Goal: Information Seeking & Learning: Learn about a topic

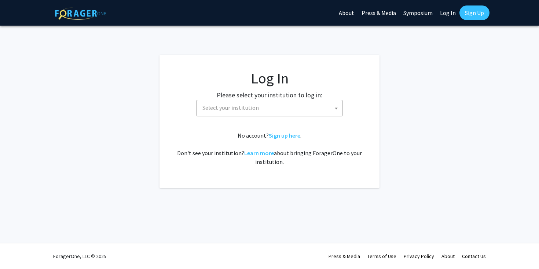
select select
click at [240, 117] on fg-card-body "Log In Please select your institution to log in: Baylor University Brandeis Uni…" at bounding box center [269, 122] width 191 height 104
click at [243, 110] on span "Select your institution" at bounding box center [230, 107] width 56 height 7
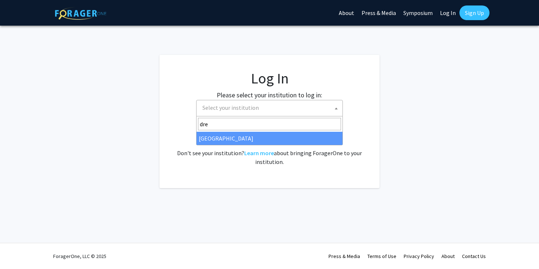
type input "dre"
select select "6"
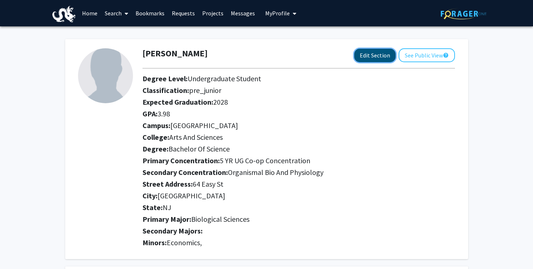
click at [380, 51] on button "Edit Section" at bounding box center [374, 56] width 41 height 14
select select
select select "[GEOGRAPHIC_DATA]"
select select "Arts and Sciences"
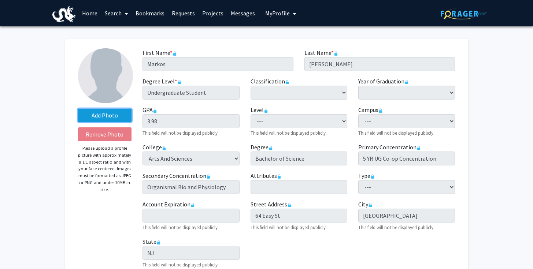
click at [102, 112] on label "Add Photo" at bounding box center [105, 115] width 54 height 13
click at [0, 0] on input "Add Photo" at bounding box center [0, 0] width 0 height 0
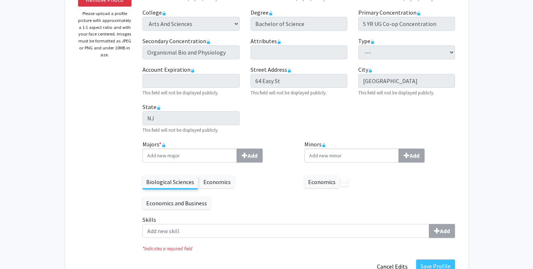
scroll to position [172, 0]
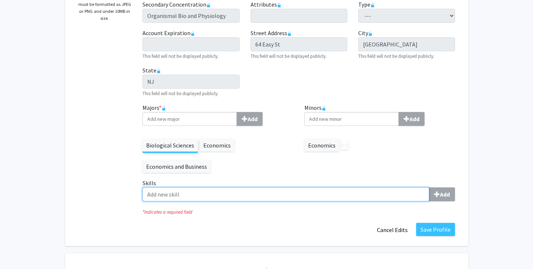
click at [248, 190] on input "Skills Add" at bounding box center [286, 195] width 287 height 14
type input "e"
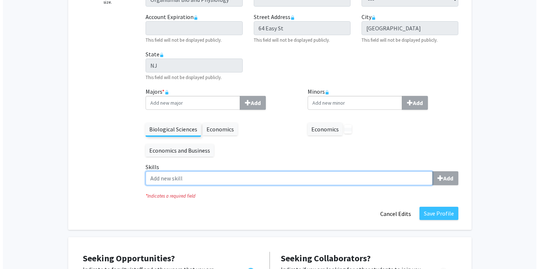
scroll to position [226, 0]
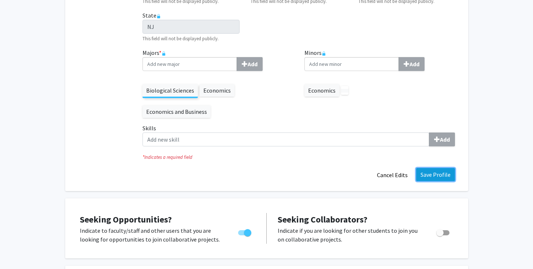
click at [425, 177] on button "Save Profile" at bounding box center [435, 174] width 39 height 13
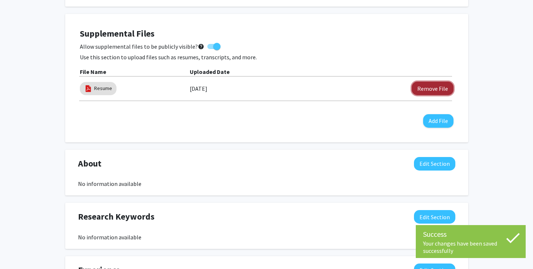
click at [421, 87] on button "Remove File" at bounding box center [433, 89] width 42 height 14
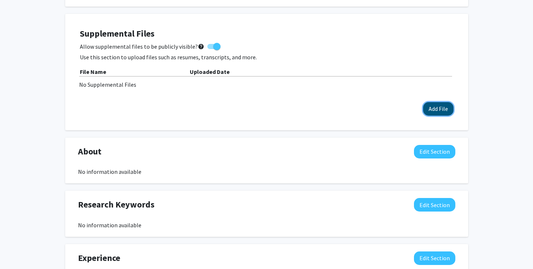
click at [428, 110] on button "Add File" at bounding box center [438, 109] width 30 height 14
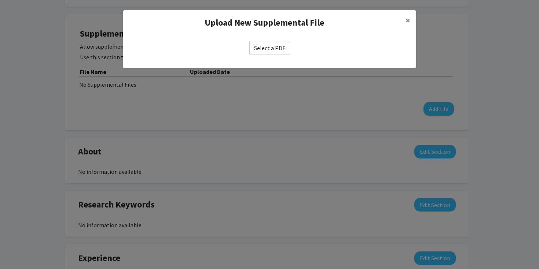
click at [270, 48] on label "Select a PDF" at bounding box center [269, 48] width 41 height 14
click at [0, 0] on input "Select a PDF" at bounding box center [0, 0] width 0 height 0
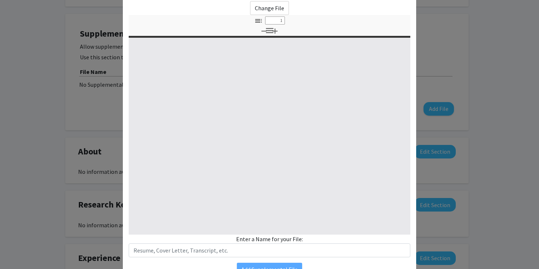
scroll to position [78, 0]
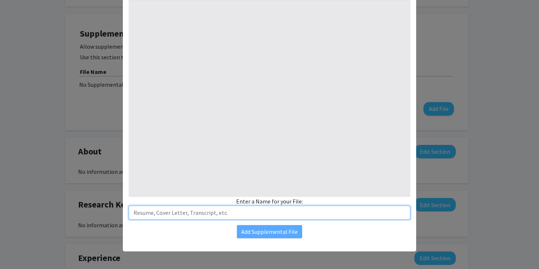
click at [234, 215] on input "text" at bounding box center [269, 213] width 281 height 14
type input "Resume"
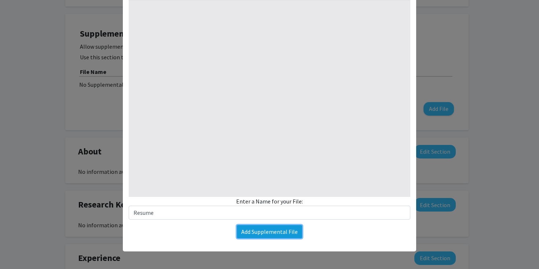
click at [257, 234] on button "Add Supplemental File" at bounding box center [269, 231] width 65 height 13
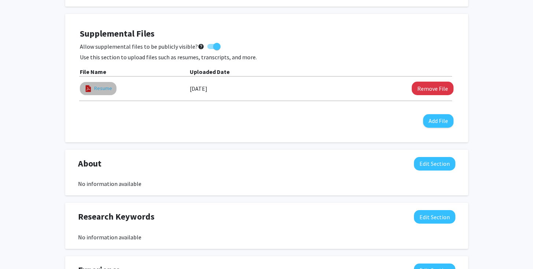
click at [97, 88] on link "Resume" at bounding box center [103, 89] width 18 height 8
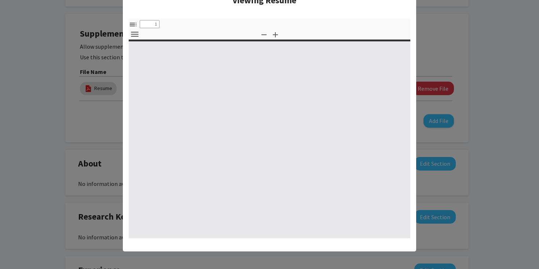
scroll to position [0, 0]
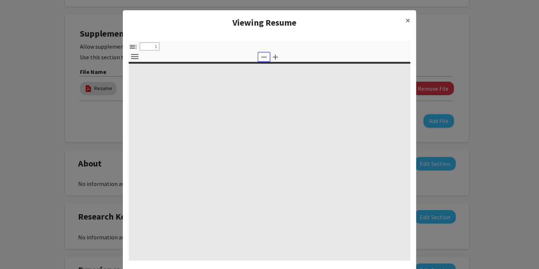
click at [259, 56] on icon "button" at bounding box center [263, 57] width 9 height 9
click at [278, 59] on button "Zoom In" at bounding box center [275, 57] width 12 height 10
click at [405, 16] on span "×" at bounding box center [407, 20] width 5 height 11
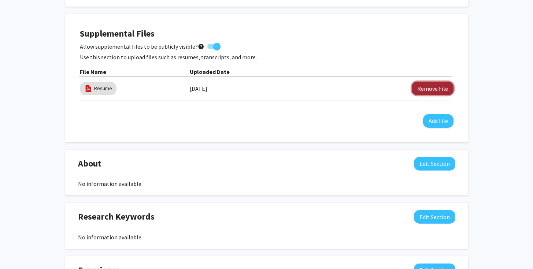
click at [420, 93] on button "Remove File" at bounding box center [433, 89] width 42 height 14
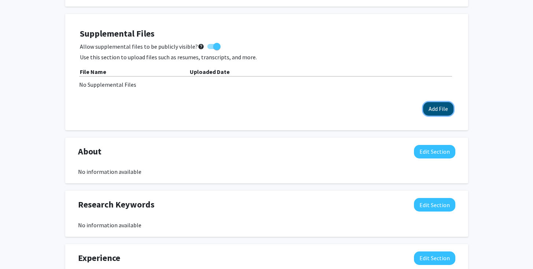
click at [430, 104] on button "Add File" at bounding box center [438, 109] width 30 height 14
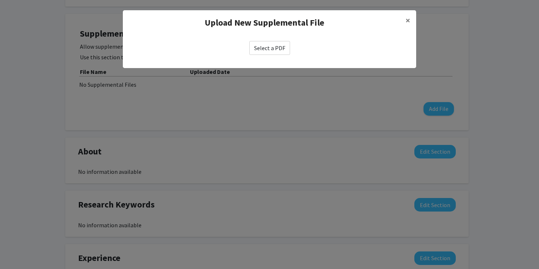
click at [269, 45] on label "Select a PDF" at bounding box center [269, 48] width 41 height 14
click at [0, 0] on input "Select a PDF" at bounding box center [0, 0] width 0 height 0
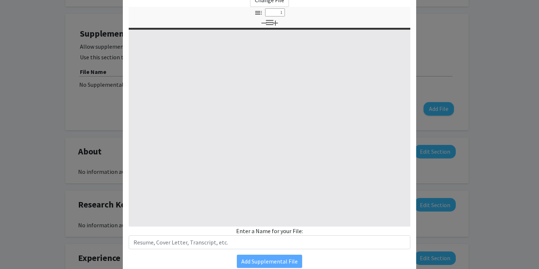
scroll to position [78, 0]
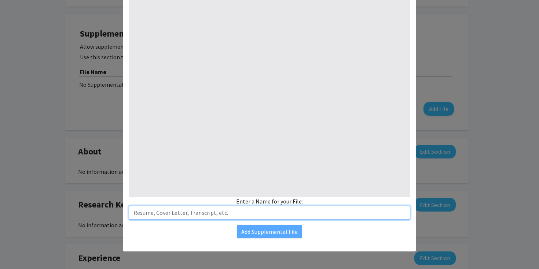
click at [195, 214] on input "text" at bounding box center [269, 213] width 281 height 14
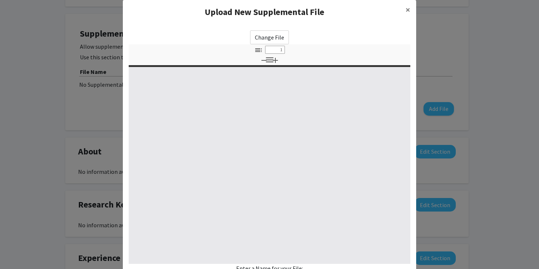
type input "R"
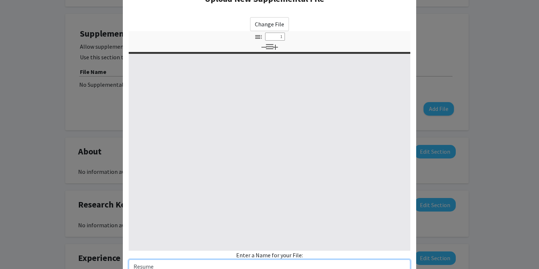
scroll to position [5, 0]
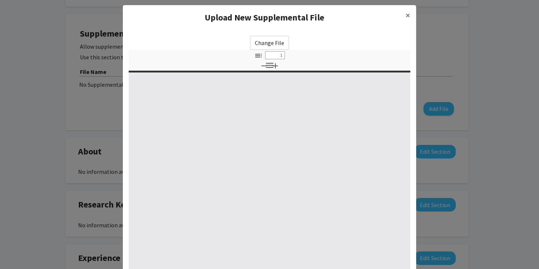
type input "Resume"
click at [262, 41] on label "Change File" at bounding box center [269, 43] width 39 height 14
click at [0, 0] on input "Change File" at bounding box center [0, 0] width 0 height 0
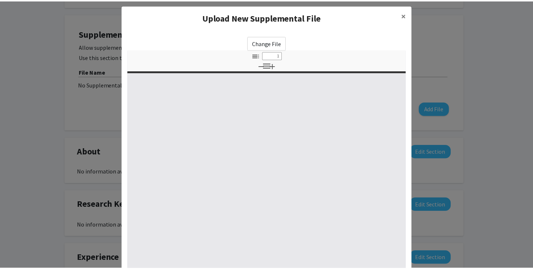
scroll to position [78, 0]
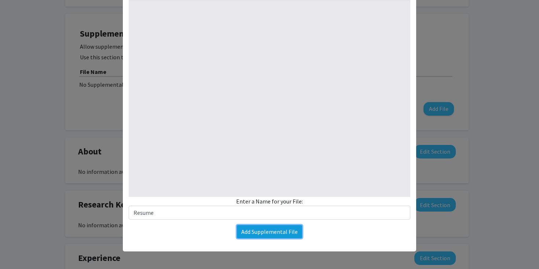
click at [279, 230] on button "Add Supplemental File" at bounding box center [269, 231] width 65 height 13
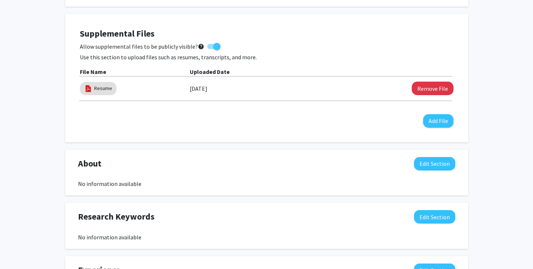
click at [173, 95] on div "Resume" at bounding box center [135, 88] width 110 height 17
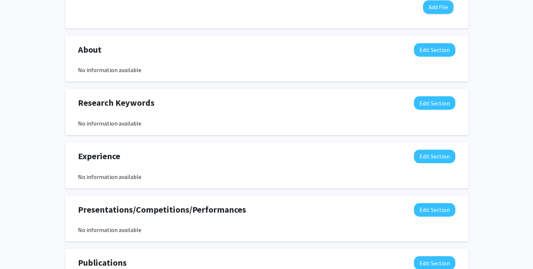
scroll to position [341, 0]
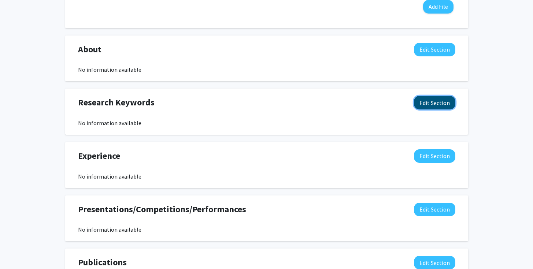
click at [431, 103] on button "Edit Section" at bounding box center [434, 103] width 41 height 14
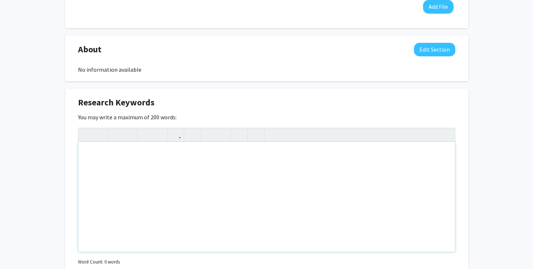
click at [195, 181] on div "Note to users with screen readers: Please deactivate our accessibility plugin f…" at bounding box center [266, 197] width 377 height 110
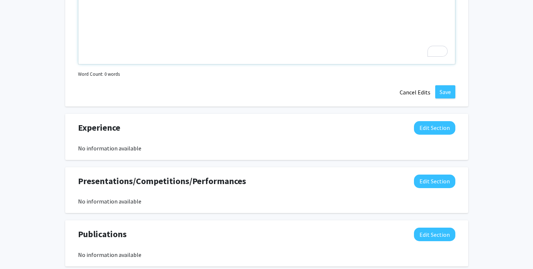
scroll to position [568, 0]
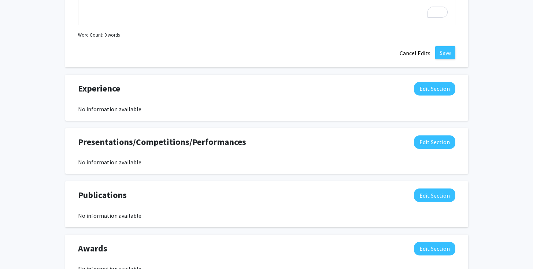
click at [347, 132] on div "Presentations/Competitions/Performances Edit Section No information available Y…" at bounding box center [266, 151] width 403 height 46
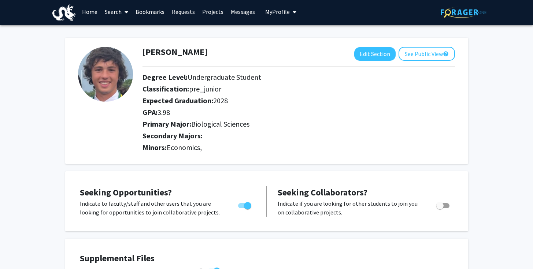
scroll to position [0, 0]
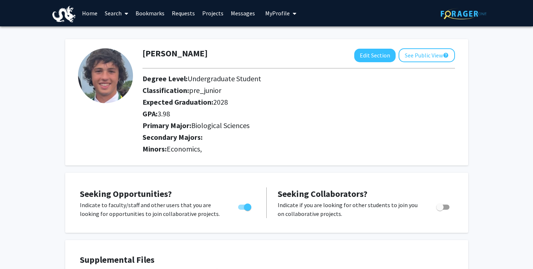
click at [91, 15] on link "Home" at bounding box center [89, 13] width 23 height 26
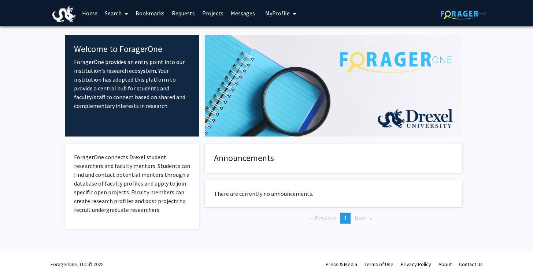
click at [113, 13] on link "Search" at bounding box center [116, 13] width 31 height 26
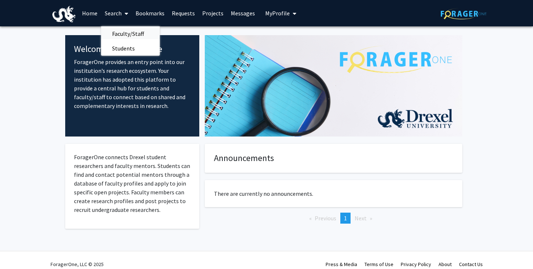
click at [118, 33] on span "Faculty/Staff" at bounding box center [128, 33] width 54 height 15
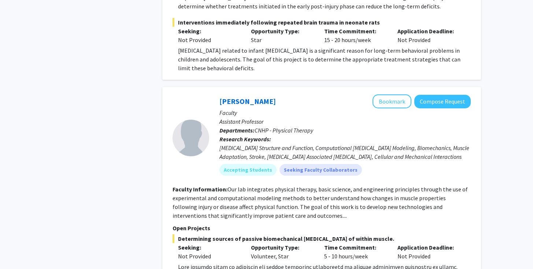
scroll to position [793, 0]
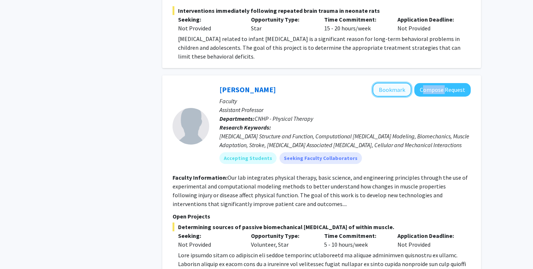
click at [402, 83] on button "Bookmark" at bounding box center [392, 90] width 39 height 14
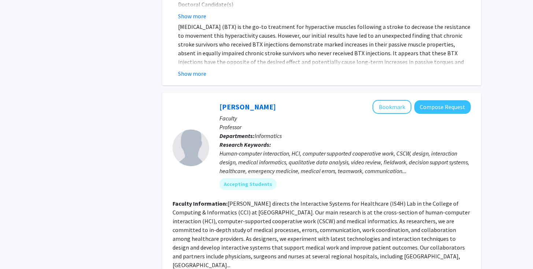
scroll to position [1288, 0]
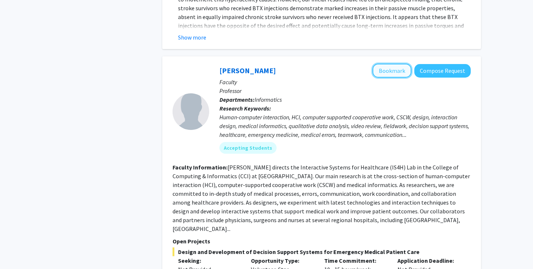
click at [406, 64] on button "Bookmark" at bounding box center [392, 71] width 39 height 14
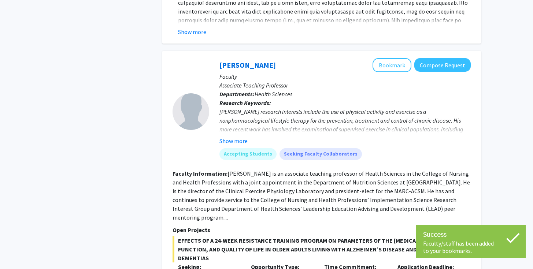
scroll to position [1703, 0]
click at [395, 58] on button "Bookmark" at bounding box center [392, 65] width 39 height 14
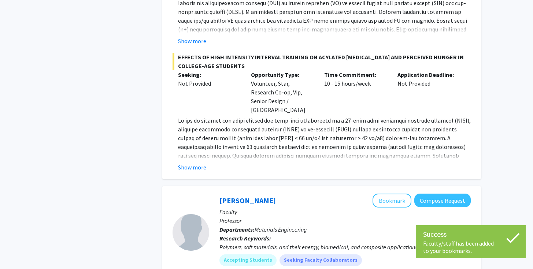
scroll to position [2193, 0]
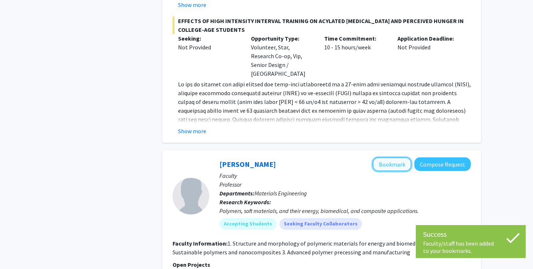
click at [392, 158] on button "Bookmark" at bounding box center [392, 165] width 39 height 14
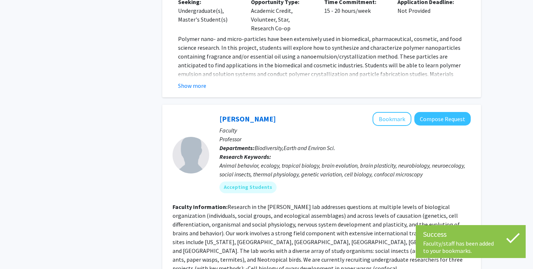
scroll to position [2691, 0]
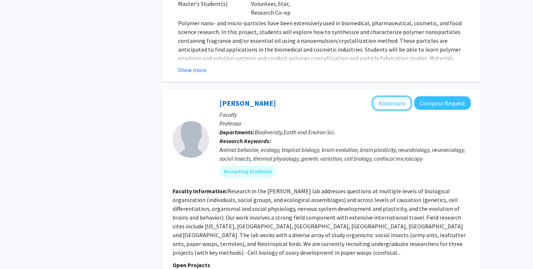
click at [397, 96] on button "Bookmark" at bounding box center [392, 103] width 39 height 14
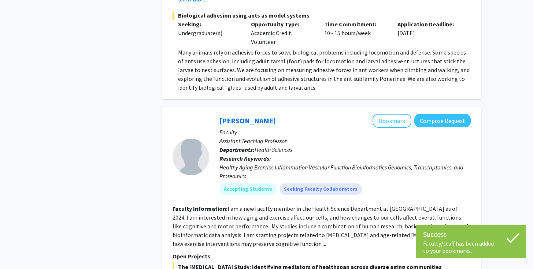
scroll to position [3174, 0]
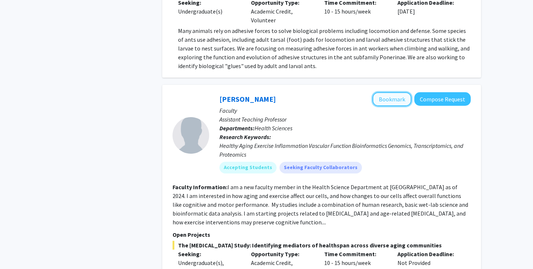
click at [383, 92] on button "Bookmark" at bounding box center [392, 99] width 39 height 14
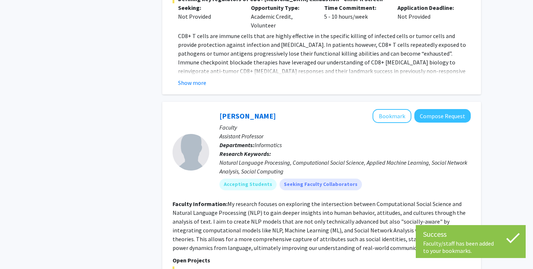
scroll to position [3981, 0]
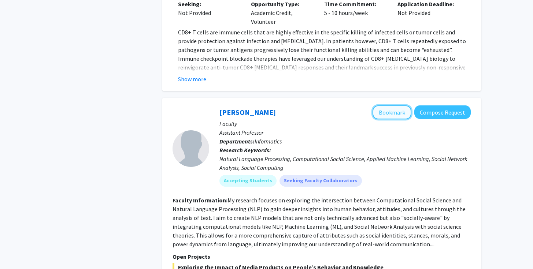
click at [387, 106] on button "Bookmark" at bounding box center [392, 113] width 39 height 14
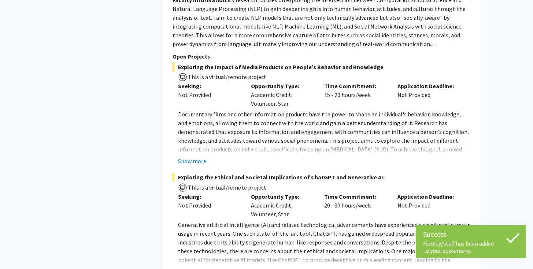
scroll to position [4192, 0]
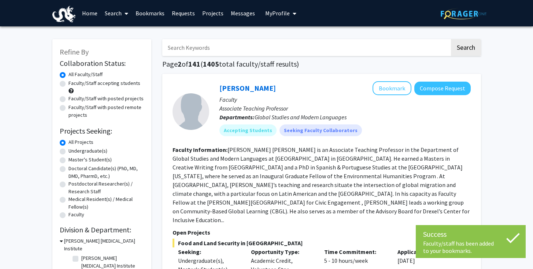
click at [69, 84] on label "Faculty/Staff accepting students" at bounding box center [105, 84] width 72 height 8
click at [69, 84] on input "Faculty/Staff accepting students" at bounding box center [71, 82] width 5 height 5
radio input "true"
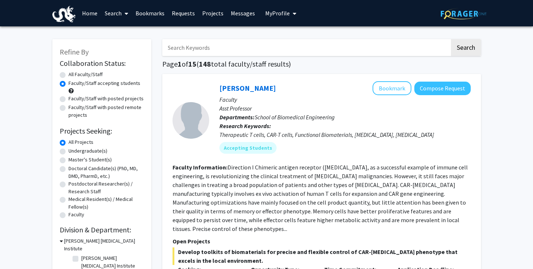
click at [69, 151] on label "Undergraduate(s)" at bounding box center [88, 151] width 39 height 8
click at [69, 151] on input "Undergraduate(s)" at bounding box center [71, 149] width 5 height 5
radio input "true"
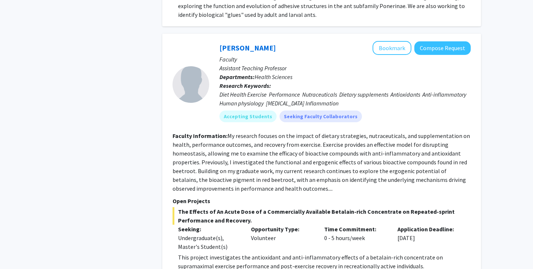
scroll to position [519, 0]
click at [387, 41] on button "Bookmark" at bounding box center [392, 48] width 39 height 14
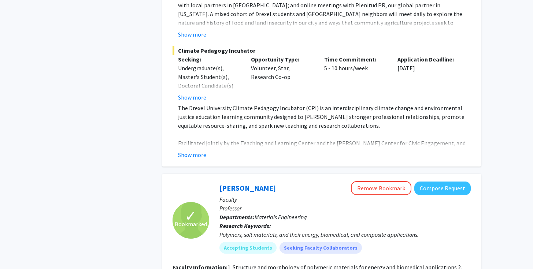
scroll to position [2225, 0]
click at [390, 181] on button "Remove Bookmark" at bounding box center [381, 188] width 60 height 14
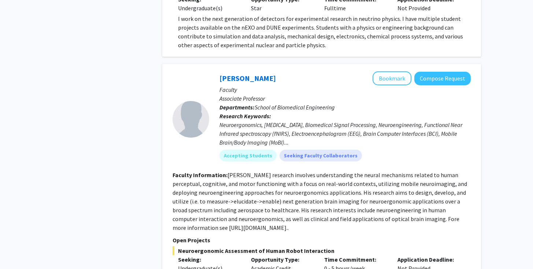
scroll to position [2989, 0]
click at [390, 71] on button "Bookmark" at bounding box center [392, 78] width 39 height 14
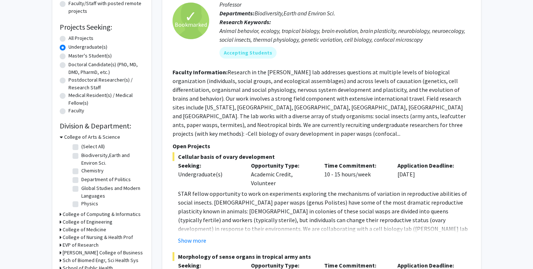
scroll to position [119, 0]
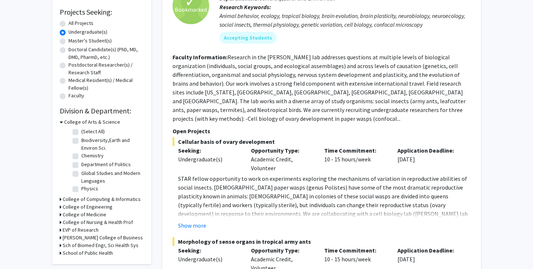
click at [81, 188] on label "Physics" at bounding box center [89, 189] width 17 height 8
click at [81, 188] on input "Physics" at bounding box center [83, 187] width 5 height 5
checkbox input "true"
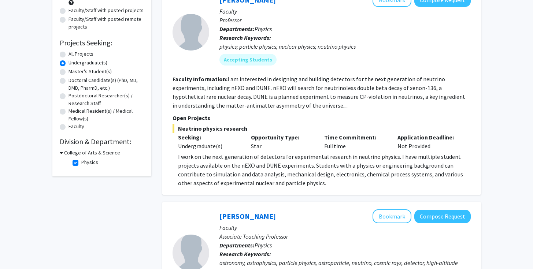
scroll to position [89, 0]
click at [63, 152] on div "College of Arts & Science" at bounding box center [102, 153] width 84 height 8
click at [60, 153] on icon at bounding box center [61, 153] width 3 height 8
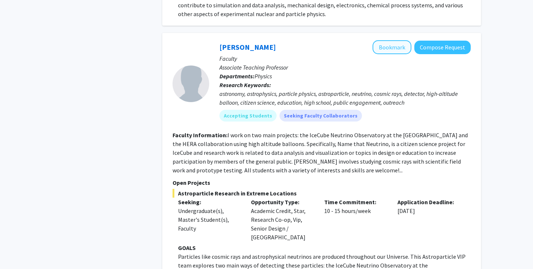
scroll to position [367, 0]
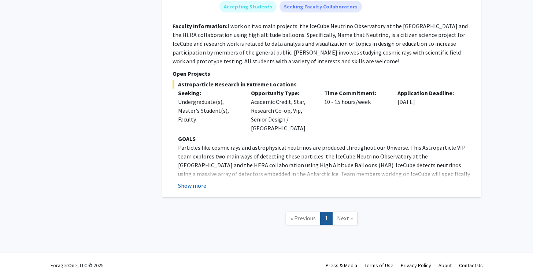
click at [191, 181] on button "Show more" at bounding box center [192, 185] width 28 height 9
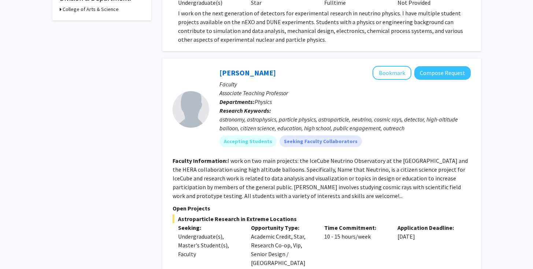
scroll to position [171, 0]
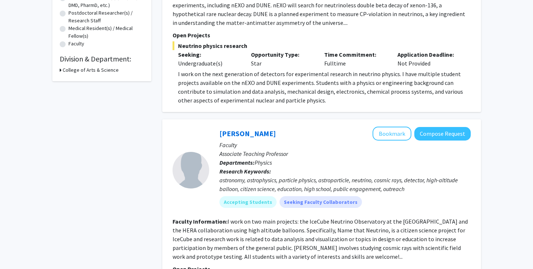
click at [62, 72] on div "College of Arts & Science" at bounding box center [102, 70] width 84 height 8
click at [60, 71] on icon at bounding box center [61, 70] width 2 height 8
click at [79, 80] on fg-checkbox "Physics Physics" at bounding box center [108, 80] width 70 height 9
click at [81, 80] on label "Physics" at bounding box center [89, 80] width 17 height 8
click at [81, 80] on input "Physics" at bounding box center [83, 78] width 5 height 5
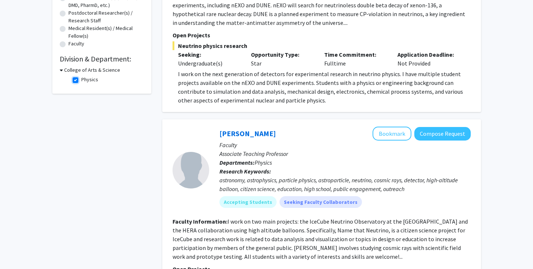
checkbox input "false"
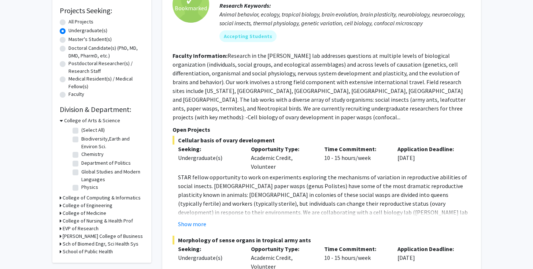
scroll to position [122, 0]
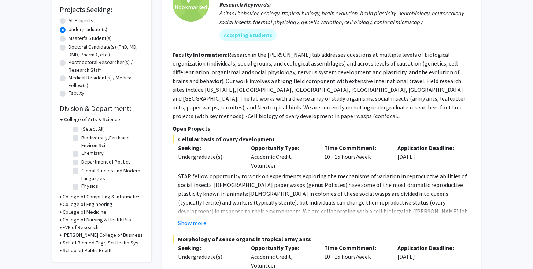
click at [81, 139] on label "Biodiversity,Earth and Environ Sci." at bounding box center [111, 141] width 61 height 15
click at [81, 139] on input "Biodiversity,Earth and Environ Sci." at bounding box center [83, 136] width 5 height 5
checkbox input "true"
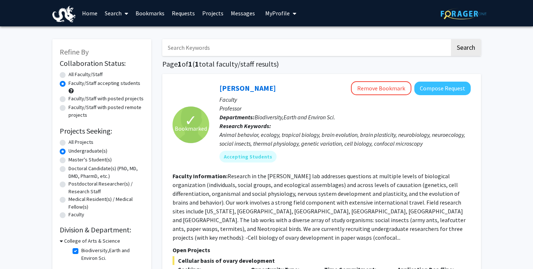
click at [69, 74] on label "All Faculty/Staff" at bounding box center [86, 75] width 34 height 8
click at [69, 74] on input "All Faculty/Staff" at bounding box center [71, 73] width 5 height 5
radio input "true"
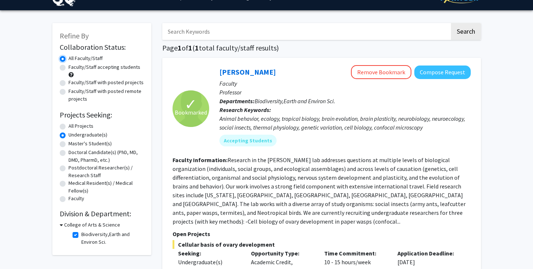
scroll to position [16, 0]
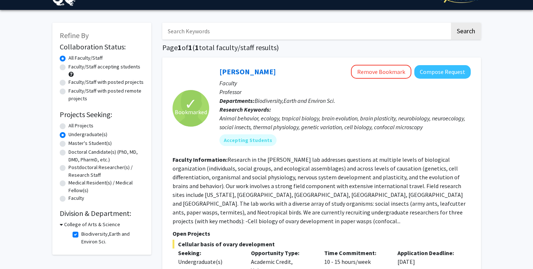
click at [81, 236] on label "Biodiversity,Earth and Environ Sci." at bounding box center [111, 238] width 61 height 15
click at [81, 235] on input "Biodiversity,Earth and Environ Sci." at bounding box center [83, 233] width 5 height 5
checkbox input "false"
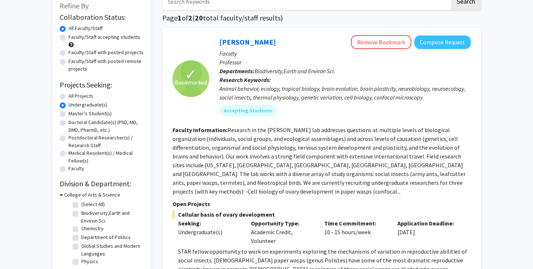
scroll to position [56, 0]
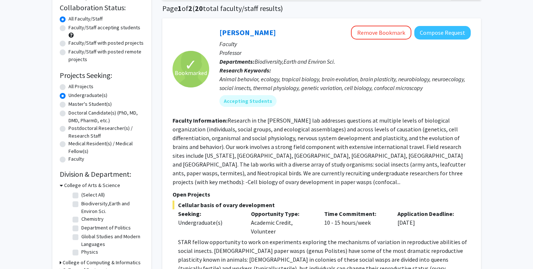
click at [81, 218] on label "Chemistry" at bounding box center [92, 219] width 22 height 8
click at [81, 218] on input "Chemistry" at bounding box center [83, 217] width 5 height 5
checkbox input "true"
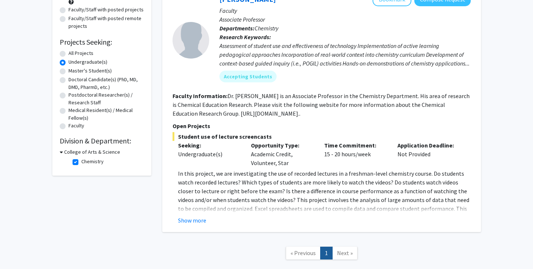
scroll to position [82, 0]
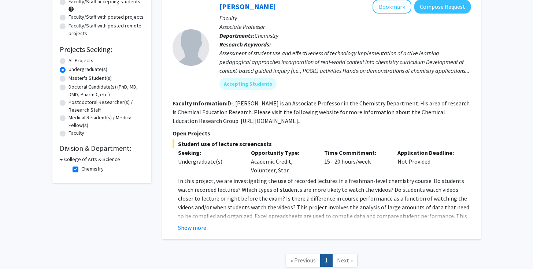
click at [81, 167] on label "Chemistry" at bounding box center [92, 169] width 22 height 8
click at [81, 167] on input "Chemistry" at bounding box center [83, 167] width 5 height 5
checkbox input "false"
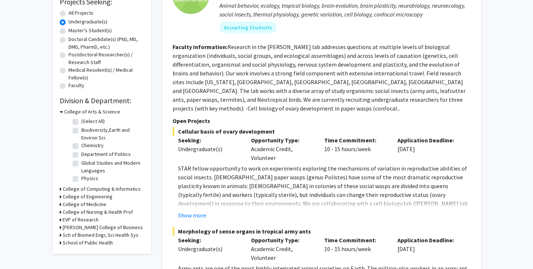
scroll to position [130, 0]
click at [62, 204] on div "College of Medicine" at bounding box center [102, 204] width 84 height 8
click at [60, 205] on icon at bounding box center [61, 204] width 2 height 8
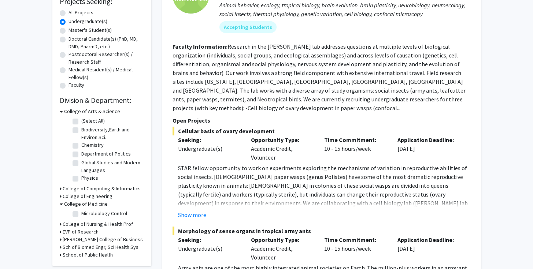
click at [81, 217] on label "Microbiology Control" at bounding box center [104, 214] width 46 height 8
click at [81, 215] on input "Microbiology Control" at bounding box center [83, 212] width 5 height 5
checkbox input "true"
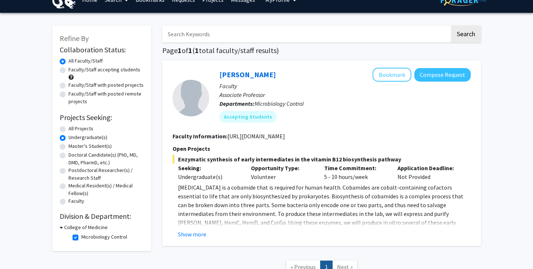
scroll to position [14, 0]
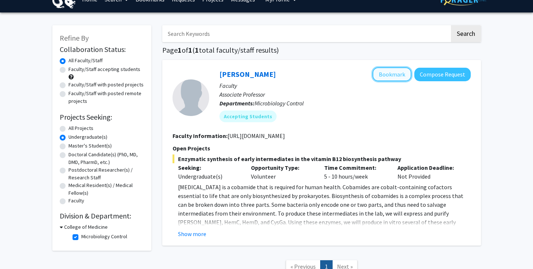
click at [389, 73] on button "Bookmark" at bounding box center [392, 74] width 39 height 14
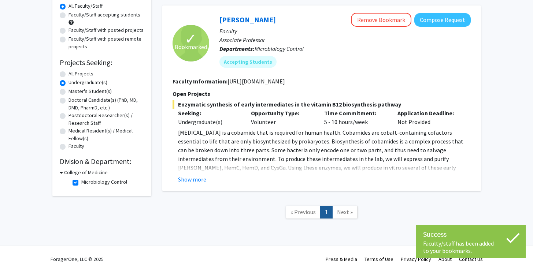
scroll to position [71, 0]
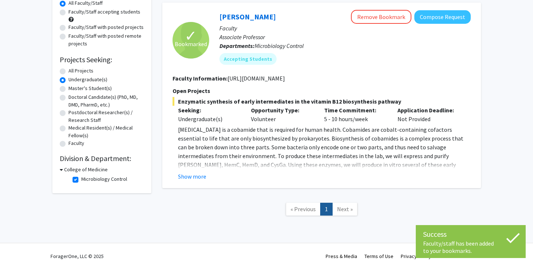
click at [60, 169] on icon at bounding box center [61, 170] width 3 height 8
click at [60, 169] on icon at bounding box center [61, 170] width 2 height 8
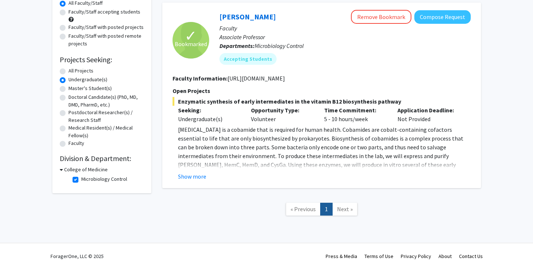
click at [81, 179] on label "Microbiology Control" at bounding box center [104, 180] width 46 height 8
click at [81, 179] on input "Microbiology Control" at bounding box center [83, 178] width 5 height 5
checkbox input "false"
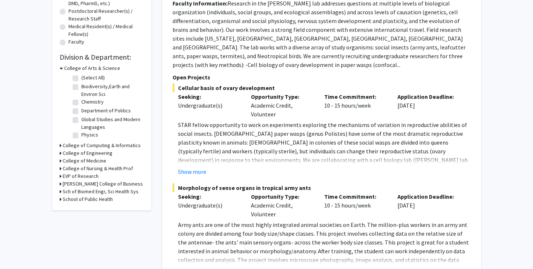
scroll to position [174, 0]
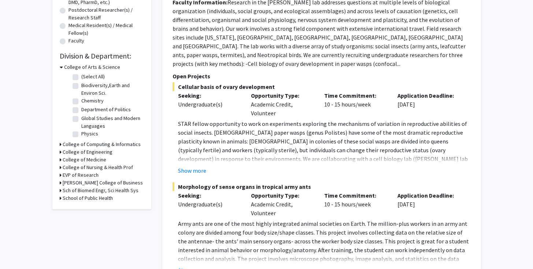
click at [60, 199] on icon at bounding box center [61, 199] width 2 height 8
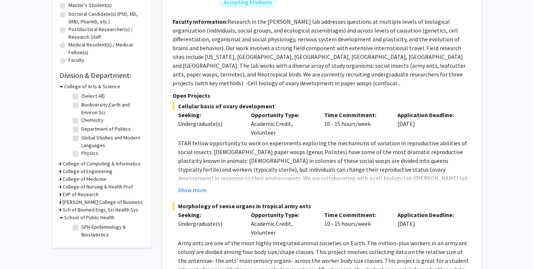
scroll to position [147, 0]
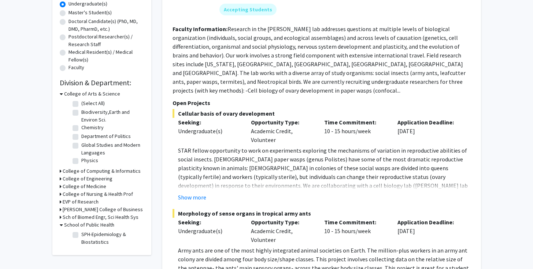
click at [81, 235] on label "SPH-Epidemiology & Biostatistics" at bounding box center [111, 238] width 61 height 15
click at [81, 235] on input "SPH-Epidemiology & Biostatistics" at bounding box center [83, 233] width 5 height 5
checkbox input "true"
